Goal: Book appointment/travel/reservation

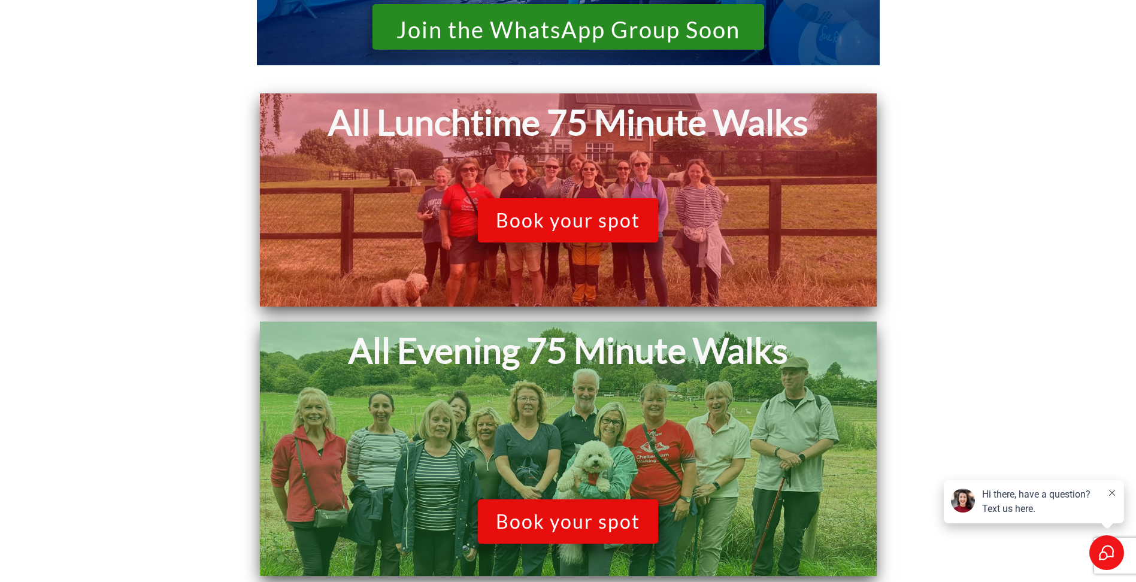
scroll to position [1197, 0]
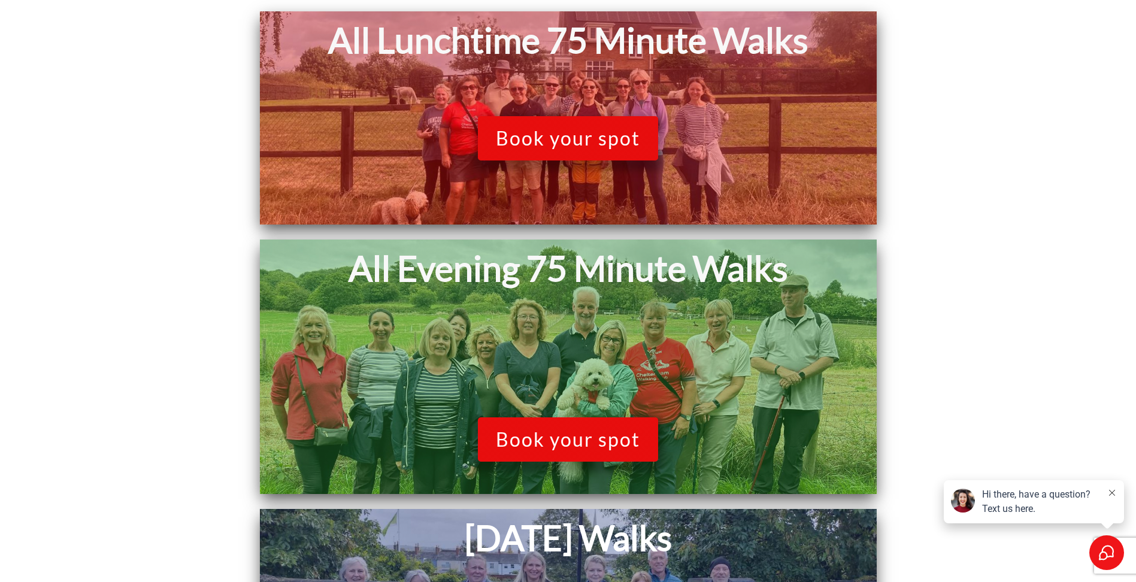
click at [547, 139] on span "Book your spot" at bounding box center [568, 138] width 144 height 23
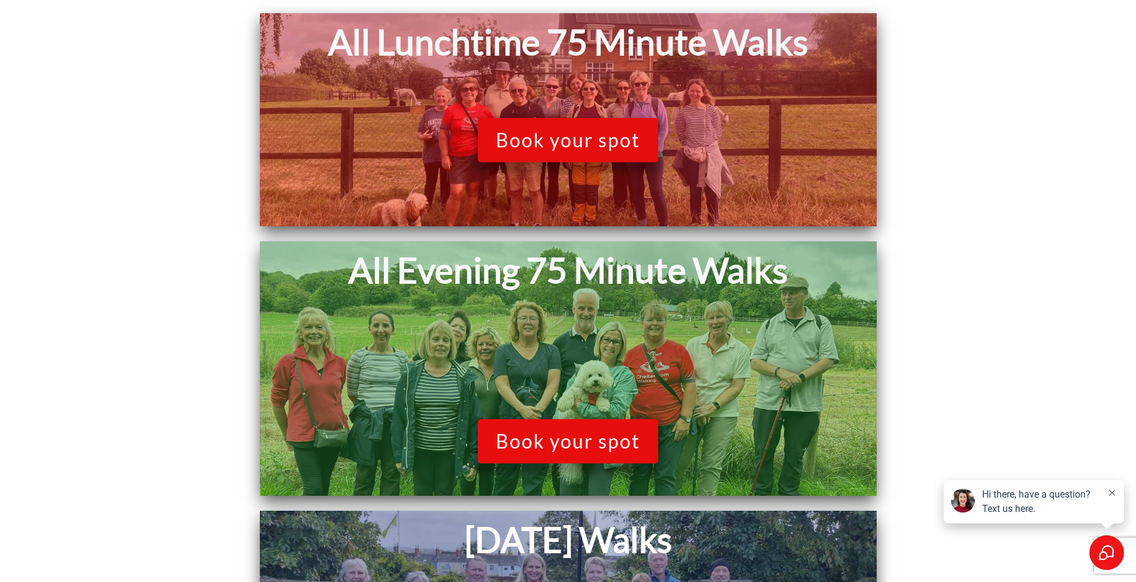
scroll to position [1137, 0]
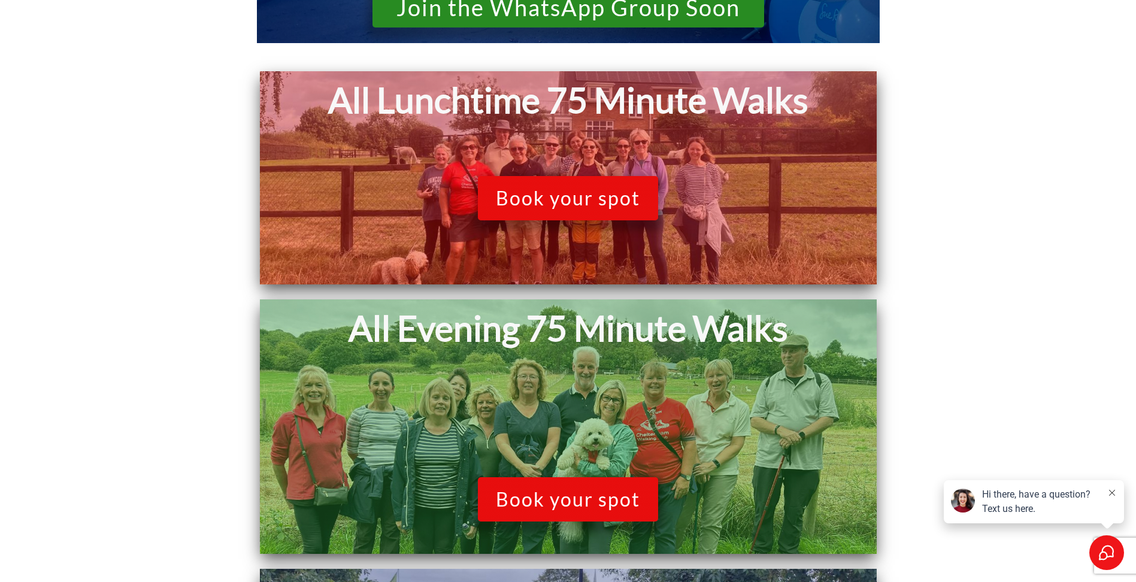
click at [554, 194] on span "Book your spot" at bounding box center [568, 198] width 144 height 23
click at [544, 195] on span "Book your spot" at bounding box center [568, 198] width 144 height 23
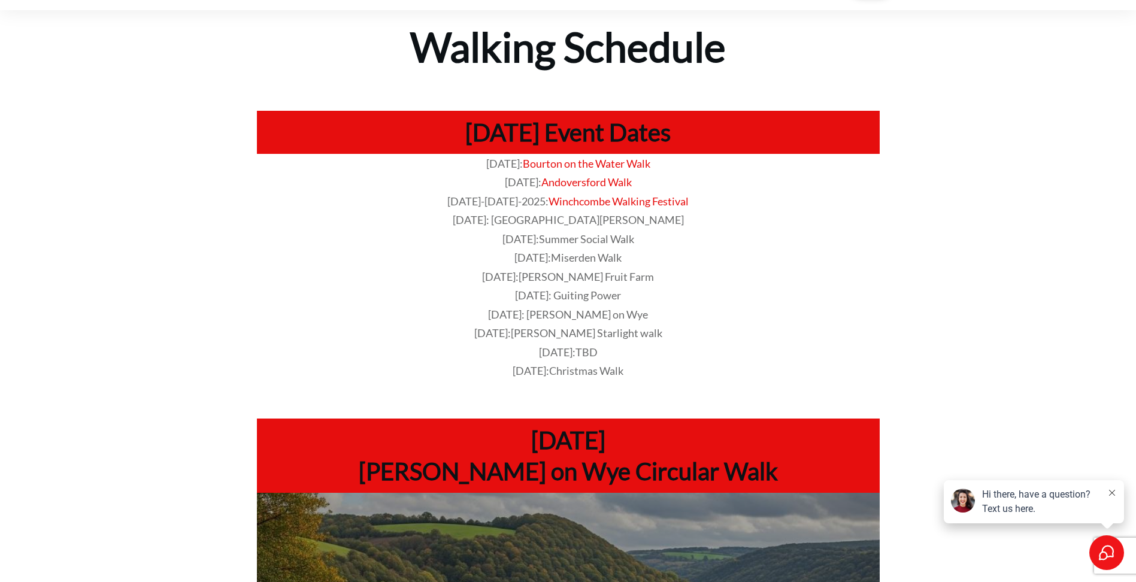
scroll to position [0, 0]
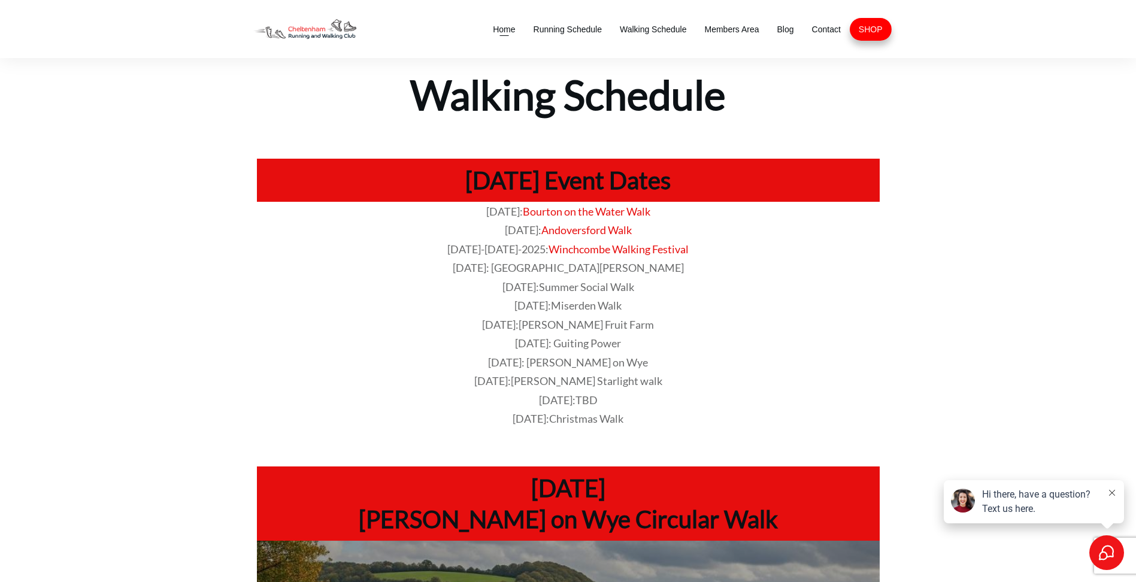
click at [503, 28] on span "Home" at bounding box center [504, 29] width 22 height 17
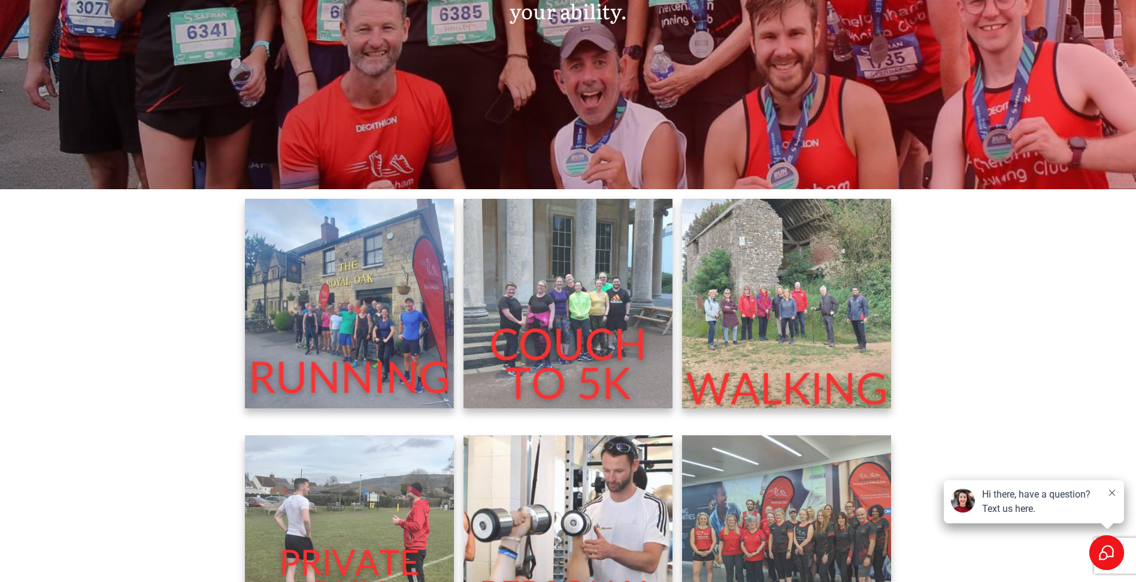
scroll to position [479, 0]
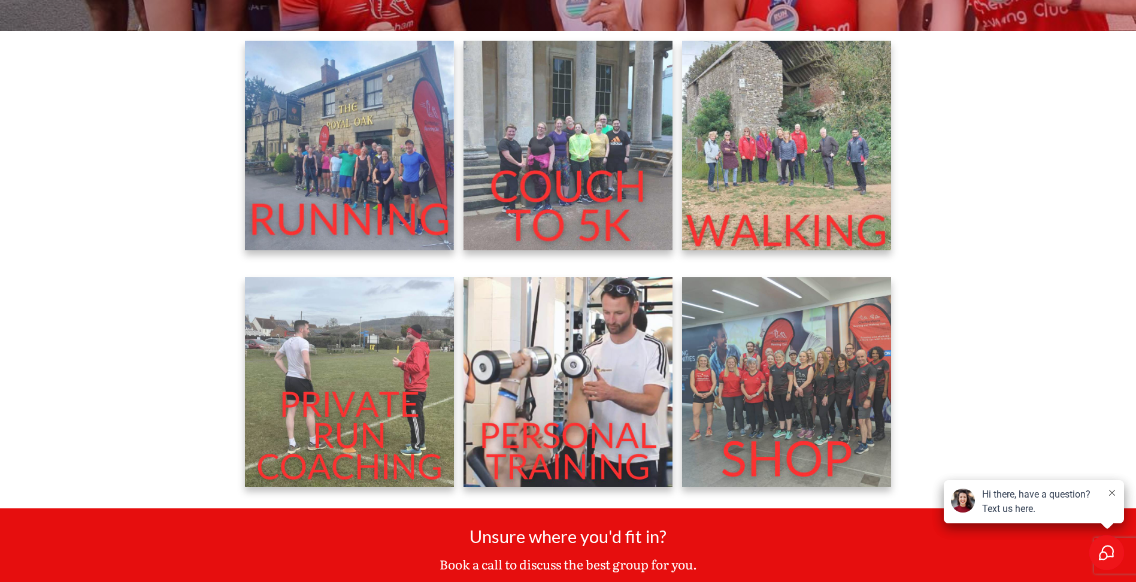
click at [752, 227] on img at bounding box center [787, 146] width 210 height 210
